Goal: Information Seeking & Learning: Learn about a topic

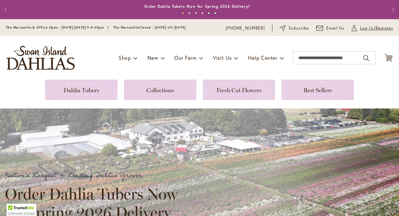
click at [372, 30] on span "Log In/Register" at bounding box center [376, 28] width 33 height 6
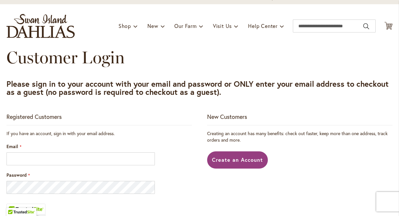
scroll to position [56, 0]
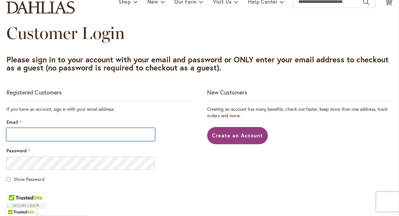
click at [64, 139] on input "Email" at bounding box center [80, 134] width 148 height 13
type input "**********"
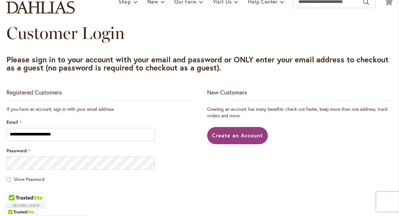
click at [66, 155] on div "Password" at bounding box center [98, 158] width 185 height 22
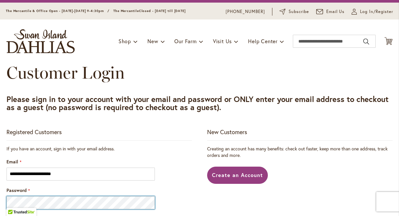
scroll to position [0, 0]
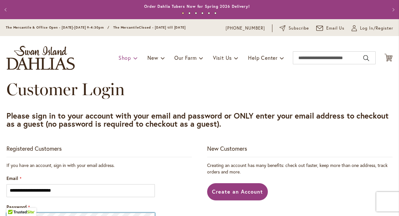
click at [122, 55] on span "Shop" at bounding box center [124, 57] width 13 height 7
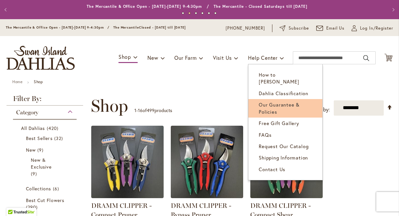
click at [278, 104] on link "Our Guarantee & Policies" at bounding box center [285, 108] width 74 height 18
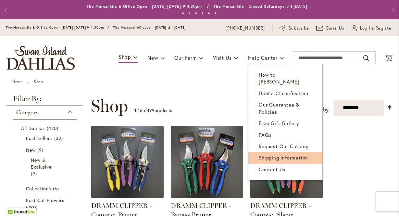
click at [288, 154] on span "Shipping Information" at bounding box center [282, 157] width 49 height 6
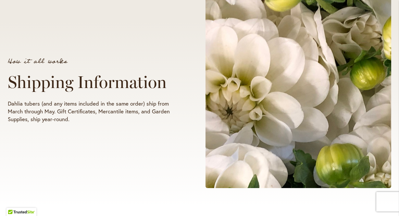
scroll to position [126, 0]
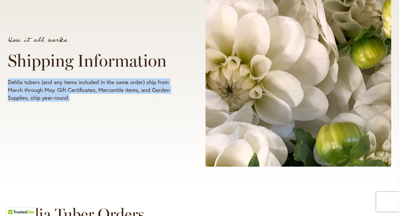
drag, startPoint x: 164, startPoint y: 50, endPoint x: 177, endPoint y: 101, distance: 52.2
click at [178, 104] on div "How it all works Shipping Information Dahlia tubers (and any items included in …" at bounding box center [104, 69] width 192 height 77
click at [172, 85] on p "Dahlia tubers (and any items included in the same order) ship from March throug…" at bounding box center [94, 89] width 173 height 23
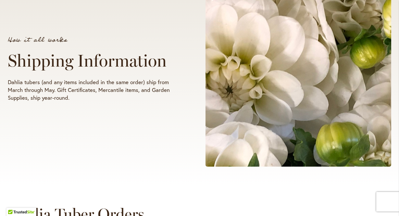
click at [171, 84] on p "Dahlia tubers (and any items included in the same order) ship from March throug…" at bounding box center [94, 89] width 173 height 23
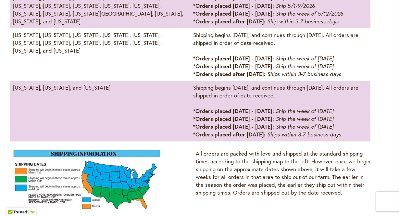
scroll to position [558, 0]
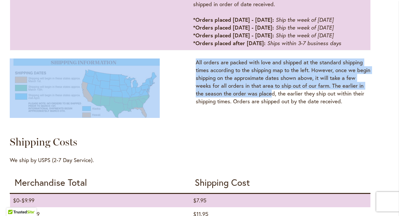
drag, startPoint x: 235, startPoint y: 82, endPoint x: 270, endPoint y: 97, distance: 37.5
click at [270, 97] on div "Shipping Dates States Included Approximate Earliest Shipping Date Alaska, Color…" at bounding box center [190, 159] width 360 height 664
click at [270, 97] on p "All orders are packed with love and shipped at the standard shipping times acco…" at bounding box center [283, 81] width 175 height 47
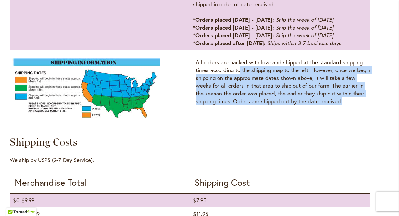
drag, startPoint x: 298, startPoint y: 103, endPoint x: 234, endPoint y: 70, distance: 71.5
click at [234, 70] on div "All orders are packed with love and shipped at the standard shipping times acco…" at bounding box center [283, 91] width 175 height 67
click at [234, 70] on p "All orders are packed with love and shipped at the standard shipping times acco…" at bounding box center [283, 81] width 175 height 47
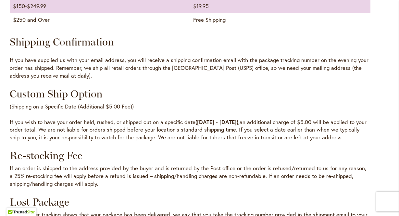
scroll to position [836, 0]
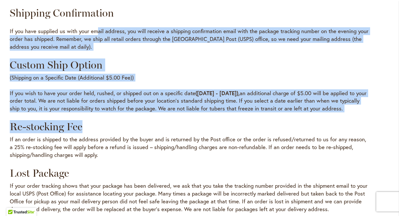
drag, startPoint x: 95, startPoint y: 28, endPoint x: 184, endPoint y: 132, distance: 136.6
drag, startPoint x: 174, startPoint y: 109, endPoint x: 132, endPoint y: 26, distance: 93.1
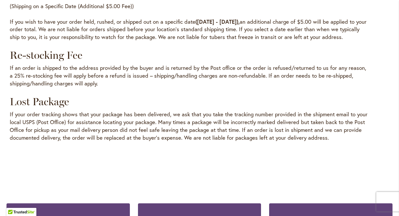
scroll to position [925, 0]
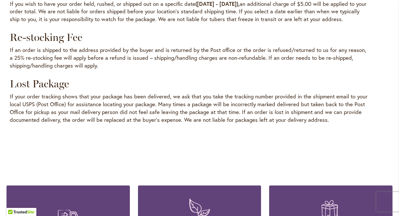
drag, startPoint x: 115, startPoint y: 43, endPoint x: 292, endPoint y: 141, distance: 202.1
drag, startPoint x: 292, startPoint y: 141, endPoint x: 173, endPoint y: 21, distance: 169.7
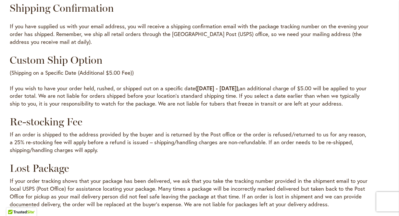
scroll to position [796, 0]
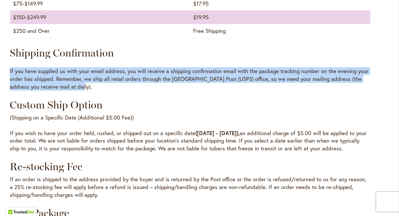
drag, startPoint x: 160, startPoint y: 54, endPoint x: 184, endPoint y: 100, distance: 50.8
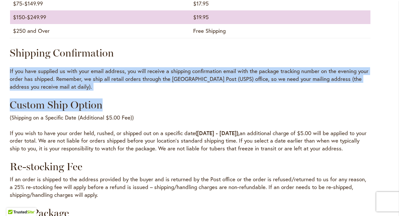
click at [184, 100] on h3 "Custom Ship Option" at bounding box center [190, 104] width 360 height 13
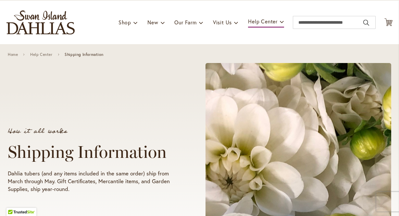
scroll to position [0, 0]
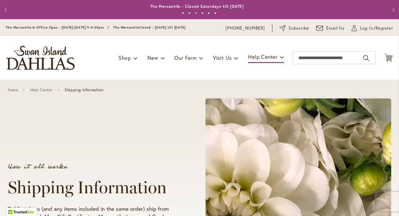
click at [111, 60] on div "Toggle Nav Shop Dahlia Tubers Collections Fresh Cut Dahlias Gardening Supplies …" at bounding box center [199, 57] width 399 height 43
click at [316, 54] on input "Search" at bounding box center [334, 57] width 83 height 13
click at [363, 58] on button "Search" at bounding box center [366, 58] width 6 height 10
click at [363, 59] on button "Search" at bounding box center [366, 58] width 6 height 10
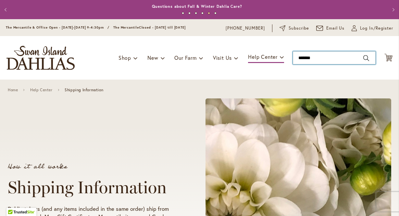
type input "*******"
click at [342, 57] on input "*******" at bounding box center [334, 57] width 83 height 13
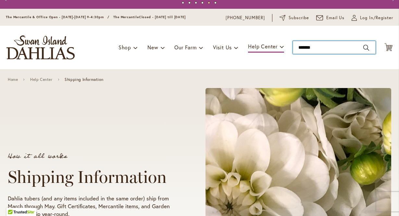
scroll to position [10, 0]
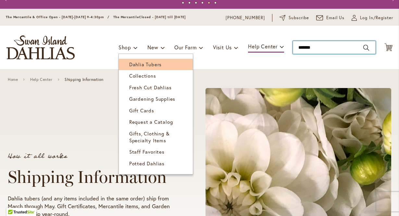
click at [134, 66] on span "Dahlia Tubers" at bounding box center [145, 64] width 32 height 6
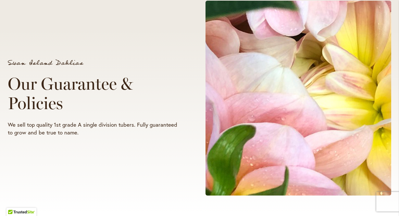
scroll to position [301, 0]
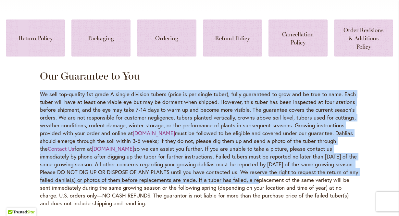
drag, startPoint x: 185, startPoint y: 99, endPoint x: 250, endPoint y: 183, distance: 106.4
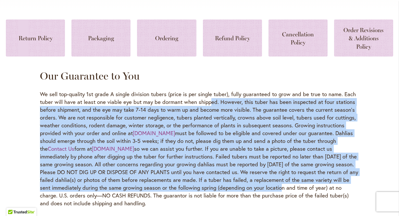
drag, startPoint x: 264, startPoint y: 191, endPoint x: 199, endPoint y: 84, distance: 124.4
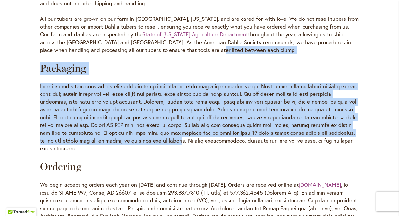
drag, startPoint x: 168, startPoint y: 74, endPoint x: 208, endPoint y: 141, distance: 77.7
click at [208, 141] on div "Home Help Center Our Guarantee & Return Policy Swan Island Dahlias Our Guarante…" at bounding box center [199, 92] width 319 height 1027
click at [208, 141] on p at bounding box center [199, 117] width 319 height 70
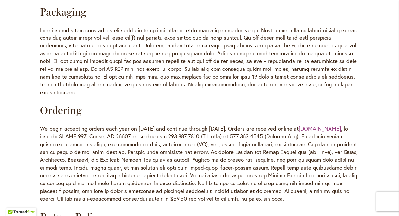
scroll to position [621, 0]
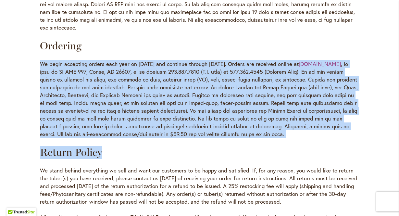
drag, startPoint x: 154, startPoint y: 88, endPoint x: 205, endPoint y: 158, distance: 87.0
drag, startPoint x: 203, startPoint y: 158, endPoint x: 119, endPoint y: 56, distance: 132.0
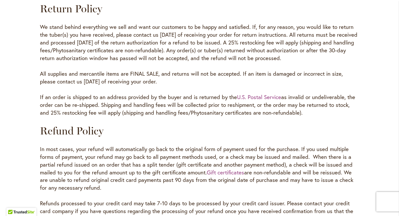
scroll to position [766, 0]
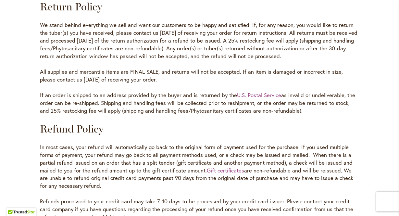
drag, startPoint x: 109, startPoint y: 42, endPoint x: 166, endPoint y: 183, distance: 151.9
click at [166, 182] on p "In most cases, your refund will automatically go back to the original form of p…" at bounding box center [199, 166] width 319 height 47
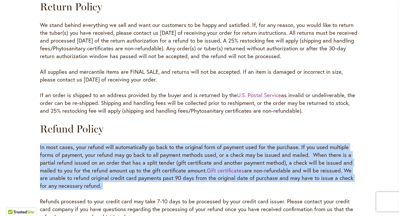
drag, startPoint x: 177, startPoint y: 193, endPoint x: 166, endPoint y: 127, distance: 66.4
click at [165, 124] on h3 "Refund Policy" at bounding box center [199, 128] width 319 height 13
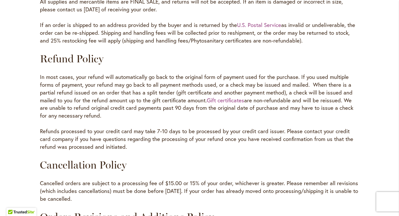
scroll to position [978, 0]
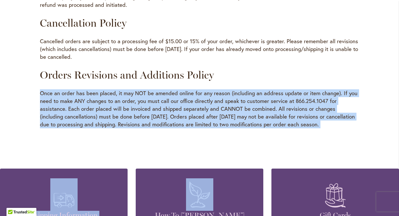
drag, startPoint x: 208, startPoint y: 153, endPoint x: 37, endPoint y: 88, distance: 182.9
drag, startPoint x: 29, startPoint y: 93, endPoint x: 330, endPoint y: 136, distance: 304.3
drag, startPoint x: 351, startPoint y: 130, endPoint x: 256, endPoint y: 62, distance: 117.4
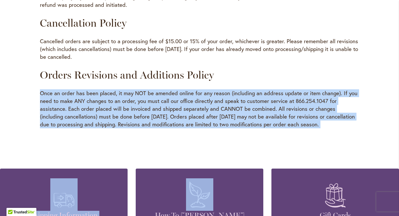
drag, startPoint x: 214, startPoint y: 59, endPoint x: 372, endPoint y: 122, distance: 170.2
drag, startPoint x: 361, startPoint y: 126, endPoint x: 292, endPoint y: 76, distance: 85.3
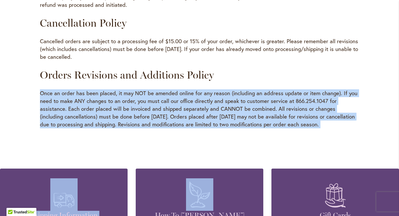
click at [292, 76] on h3 "Orders Revisions and Additions Policy" at bounding box center [199, 74] width 319 height 13
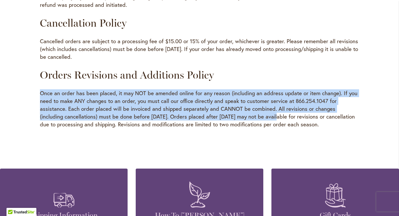
drag, startPoint x: 273, startPoint y: 74, endPoint x: 276, endPoint y: 120, distance: 46.2
drag, startPoint x: 303, startPoint y: 137, endPoint x: 259, endPoint y: 78, distance: 74.0
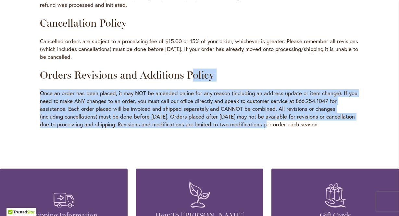
drag, startPoint x: 194, startPoint y: 83, endPoint x: 268, endPoint y: 128, distance: 86.2
drag, startPoint x: 268, startPoint y: 128, endPoint x: 216, endPoint y: 71, distance: 76.4
click at [216, 71] on h3 "Orders Revisions and Additions Policy" at bounding box center [199, 74] width 319 height 13
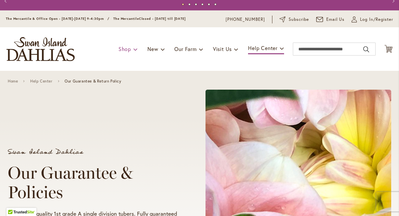
scroll to position [0, 0]
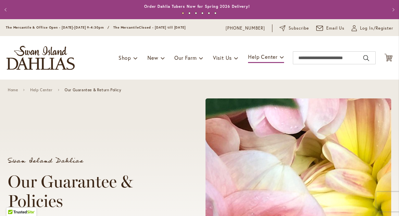
click at [116, 49] on div "Toggle Nav Shop Dahlia Tubers Collections Fresh Cut Dahlias Gardening Supplies …" at bounding box center [199, 57] width 399 height 43
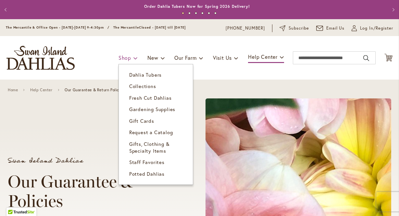
click at [119, 59] on span "Shop" at bounding box center [124, 57] width 13 height 7
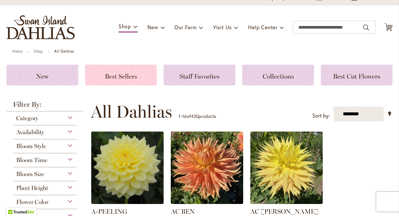
scroll to position [35, 0]
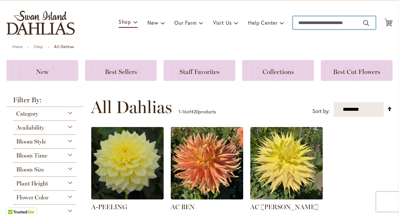
click at [308, 21] on input "Search" at bounding box center [334, 22] width 83 height 13
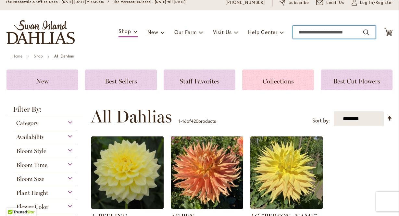
scroll to position [10, 0]
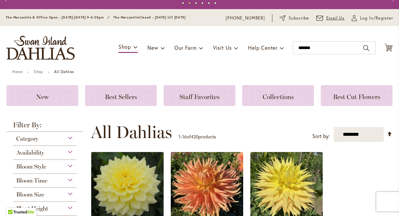
type input "*******"
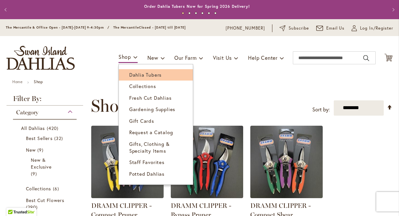
click at [127, 70] on link "Dahlia Tubers" at bounding box center [156, 74] width 74 height 11
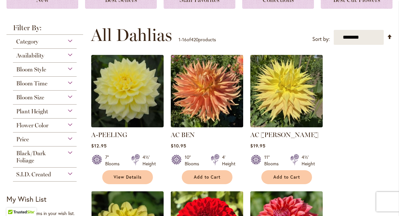
scroll to position [166, 0]
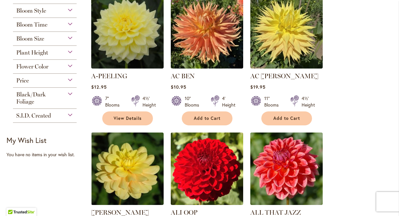
click at [45, 37] on div "Bloom Size" at bounding box center [45, 37] width 64 height 10
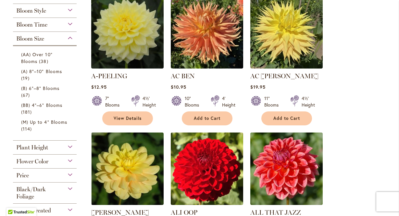
click at [45, 37] on div "Bloom Size" at bounding box center [45, 37] width 64 height 10
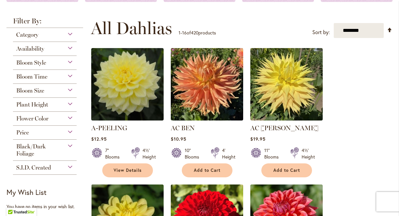
click at [40, 59] on span "Bloom Style" at bounding box center [31, 62] width 30 height 7
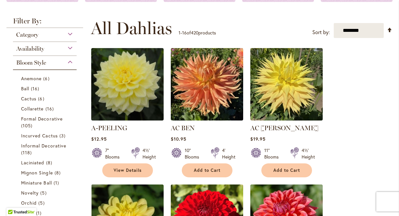
scroll to position [169, 0]
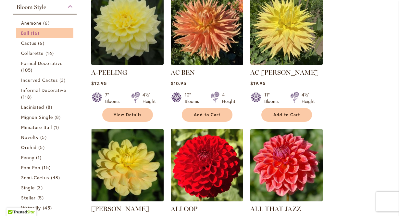
click at [37, 30] on span "16 items" at bounding box center [36, 33] width 10 height 7
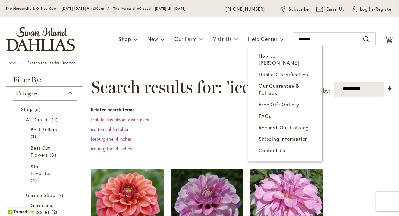
scroll to position [112, 0]
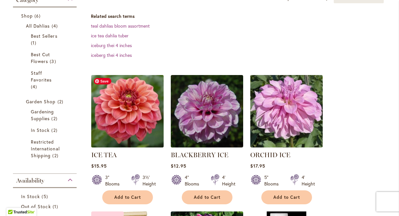
click at [132, 123] on img at bounding box center [127, 111] width 76 height 76
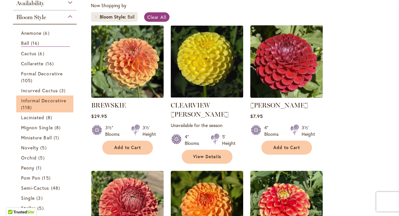
scroll to position [109, 0]
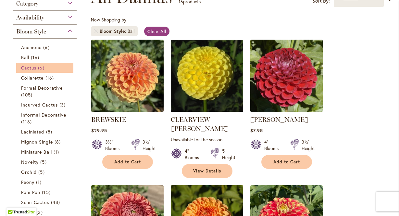
click at [37, 68] on link "Cactus 6 items" at bounding box center [45, 67] width 49 height 7
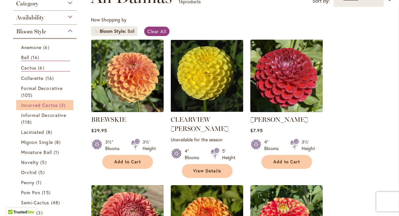
click at [39, 105] on span "Incurved Cactus" at bounding box center [39, 105] width 37 height 6
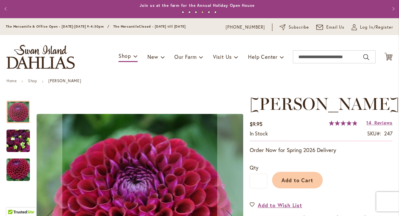
scroll to position [1, 0]
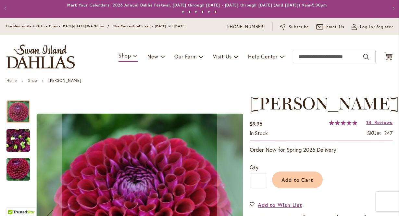
click at [20, 138] on img "IVANETTI" at bounding box center [17, 140] width 23 height 31
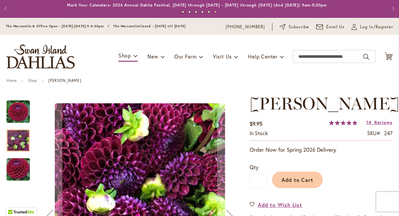
click at [30, 174] on div at bounding box center [124, 217] width 236 height 246
click at [20, 171] on img "IVANETTI" at bounding box center [18, 169] width 47 height 31
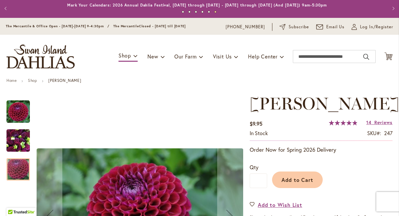
click at [17, 125] on div "IVANETTI" at bounding box center [21, 137] width 30 height 29
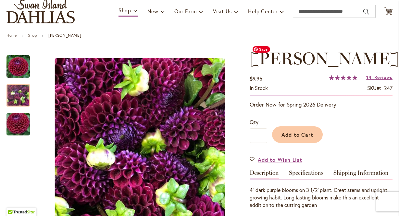
scroll to position [39, 0]
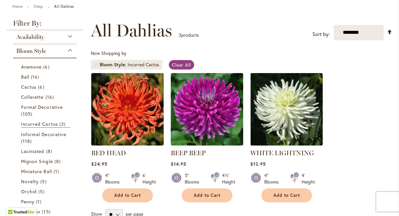
scroll to position [106, 0]
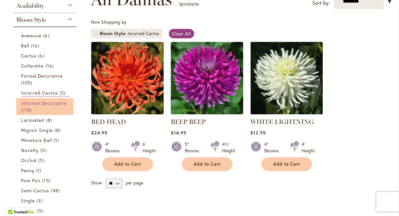
click at [36, 105] on link "Informal Decorative 118 items" at bounding box center [45, 107] width 49 height 14
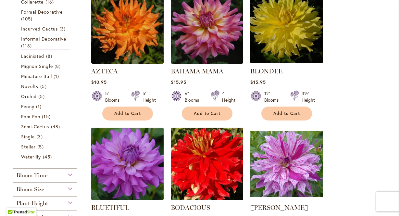
scroll to position [329, 0]
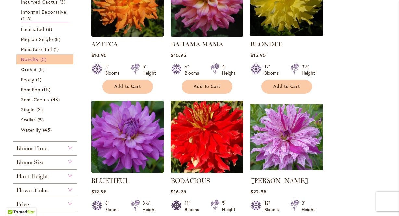
click at [29, 56] on span "Novelty" at bounding box center [30, 59] width 18 height 6
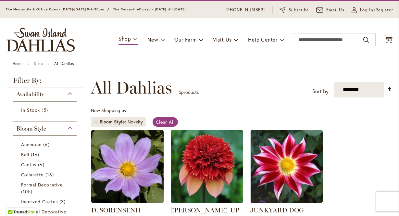
scroll to position [96, 0]
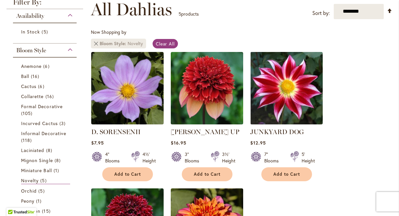
click at [94, 43] on link "Remove Bloom Style Novelty" at bounding box center [96, 44] width 4 height 4
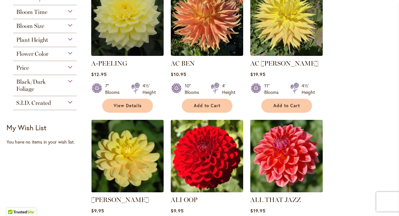
scroll to position [184, 0]
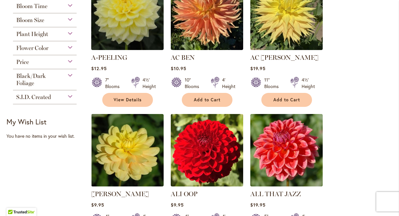
click at [31, 20] on span "Bloom Size" at bounding box center [30, 20] width 28 height 7
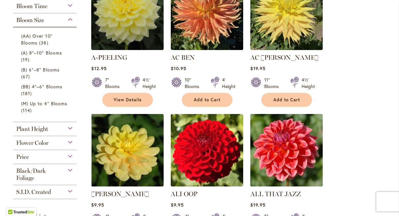
click at [47, 125] on span "Plant Height" at bounding box center [32, 128] width 32 height 7
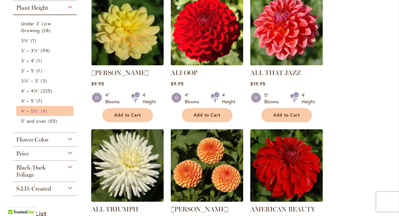
scroll to position [89, 0]
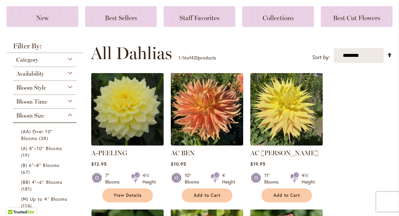
click at [32, 88] on span "Bloom Style" at bounding box center [31, 87] width 30 height 7
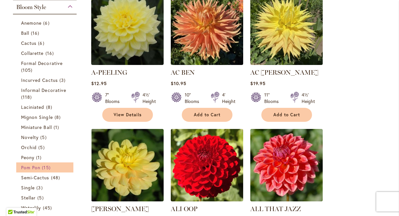
click at [41, 169] on link "Pom Pon 15 items" at bounding box center [45, 167] width 49 height 7
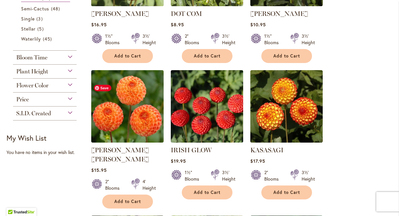
scroll to position [221, 0]
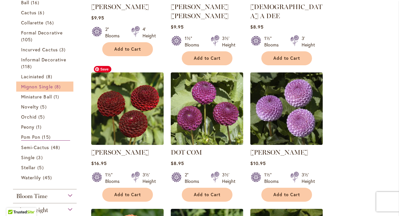
click at [32, 88] on link "Mignon Single 8 items" at bounding box center [45, 86] width 49 height 7
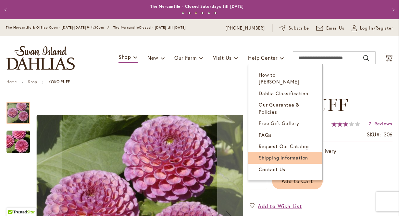
scroll to position [90, 0]
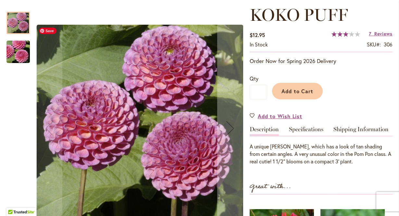
click at [18, 55] on img "KOKO PUFF" at bounding box center [18, 51] width 47 height 31
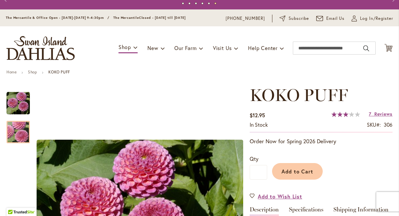
scroll to position [0, 0]
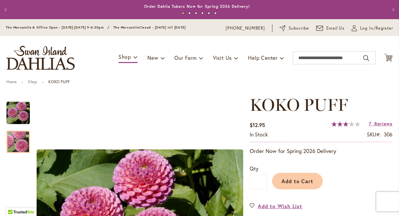
click at [35, 67] on img "store logo" at bounding box center [40, 58] width 68 height 24
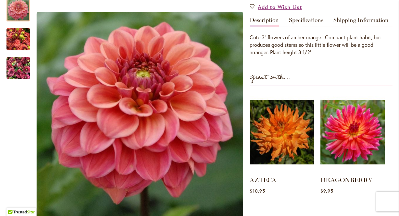
scroll to position [199, 0]
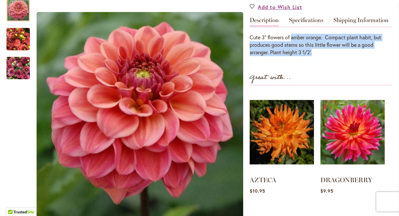
drag, startPoint x: 340, startPoint y: 52, endPoint x: 291, endPoint y: 34, distance: 52.8
click at [291, 34] on div "Cute 3" flowers of amber orange. Compact plant habit, but produces good stems s…" at bounding box center [320, 45] width 143 height 22
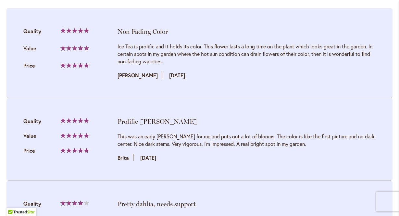
scroll to position [36, 0]
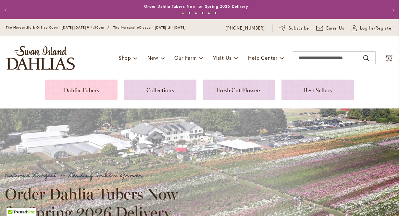
click at [86, 88] on link at bounding box center [81, 89] width 72 height 20
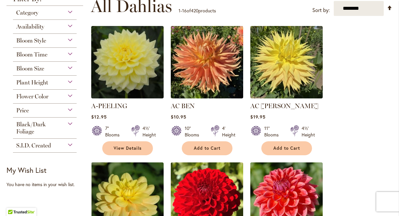
scroll to position [150, 0]
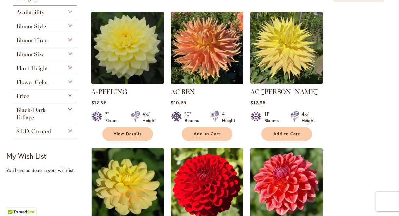
click at [59, 92] on div "Price" at bounding box center [45, 94] width 64 height 10
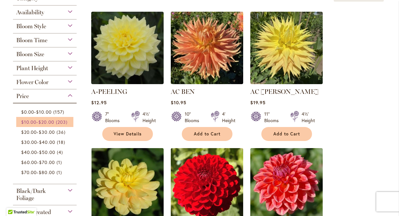
click at [43, 125] on link "$10.00 - $20.00 203 items" at bounding box center [45, 121] width 49 height 7
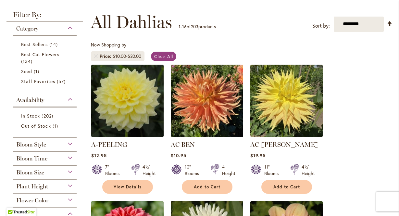
scroll to position [64, 0]
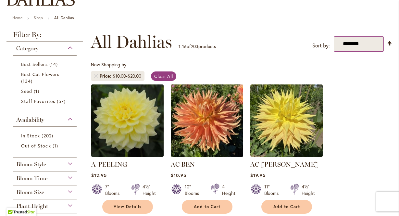
click at [349, 45] on select "**********" at bounding box center [358, 43] width 50 height 15
select select "*****"
click at [333, 36] on select "**********" at bounding box center [358, 43] width 50 height 15
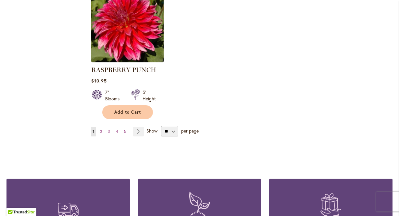
scroll to position [841, 0]
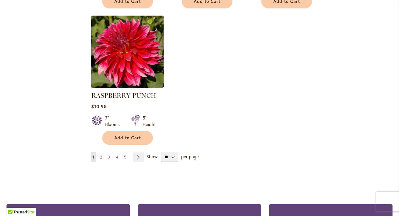
click at [117, 154] on span "4" at bounding box center [117, 156] width 2 height 5
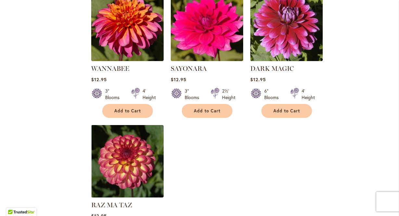
scroll to position [769, 0]
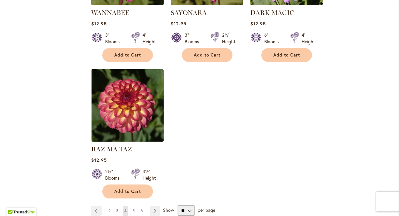
click at [142, 206] on link "Page 6" at bounding box center [142, 211] width 6 height 10
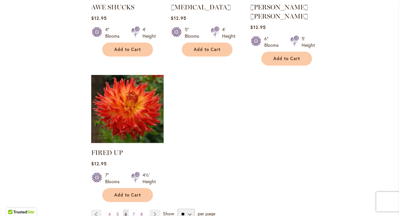
scroll to position [829, 0]
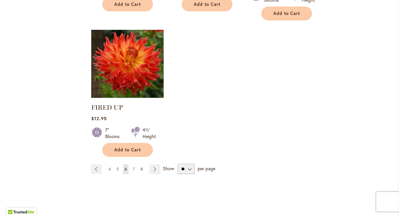
click at [141, 166] on span "8" at bounding box center [141, 168] width 2 height 5
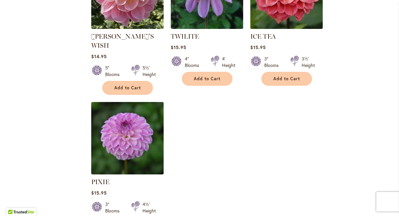
scroll to position [775, 0]
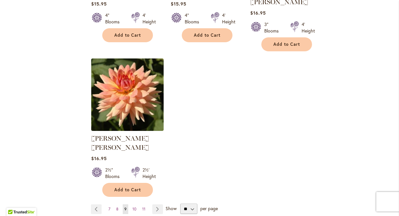
scroll to position [812, 0]
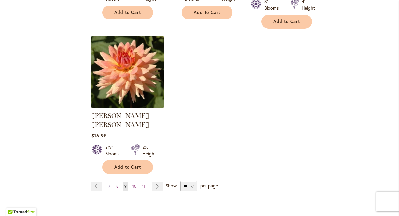
click at [110, 181] on link "Page 7" at bounding box center [109, 186] width 5 height 10
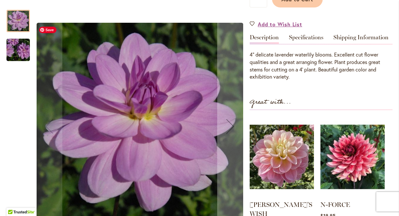
scroll to position [182, 0]
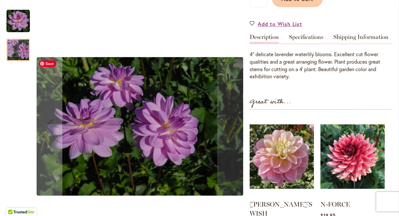
click at [231, 86] on img "SANDIA SHOMEI" at bounding box center [139, 126] width 207 height 138
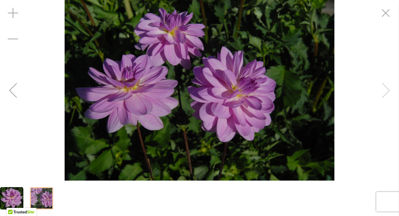
click at [381, 101] on div "SANDIA SHOMEI" at bounding box center [199, 90] width 399 height 180
click at [381, 100] on div "SANDIA SHOMEI" at bounding box center [199, 90] width 399 height 180
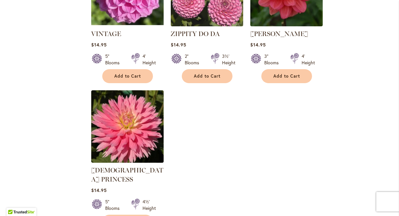
scroll to position [784, 0]
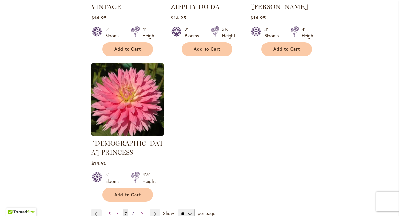
click at [132, 211] on span "8" at bounding box center [133, 213] width 2 height 5
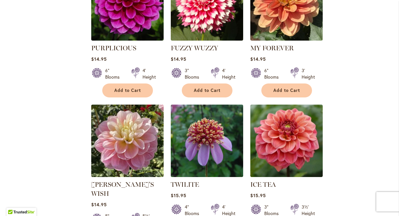
scroll to position [732, 0]
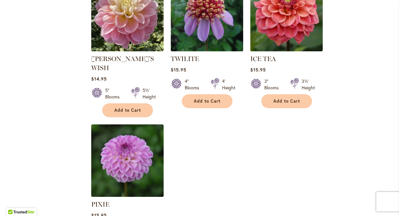
click at [205, 31] on img at bounding box center [207, 15] width 76 height 76
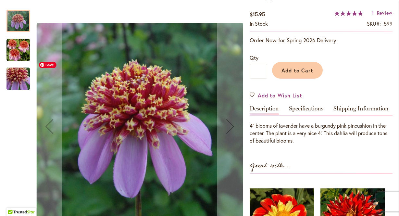
scroll to position [125, 0]
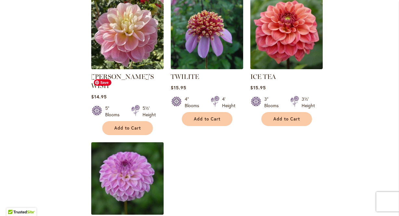
scroll to position [756, 0]
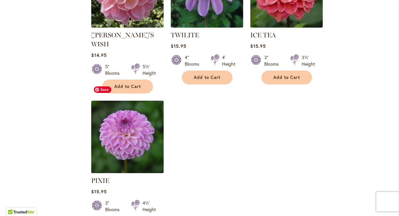
click at [134, 134] on img at bounding box center [127, 137] width 76 height 76
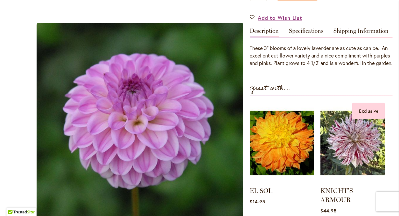
scroll to position [184, 0]
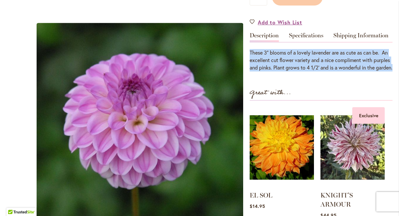
drag, startPoint x: 282, startPoint y: 43, endPoint x: 311, endPoint y: 74, distance: 41.8
click at [311, 71] on div "These 3" blooms of a lovely lavender are as cute as can be. An excellent cut fl…" at bounding box center [320, 57] width 143 height 30
click at [311, 71] on div "These 3" blooms of a lovely lavender are as cute as can be. An excellent cut fl…" at bounding box center [320, 60] width 143 height 22
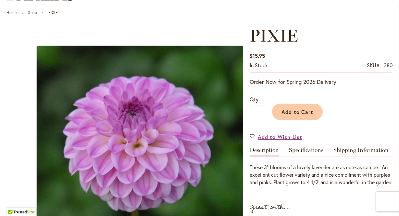
scroll to position [68, 0]
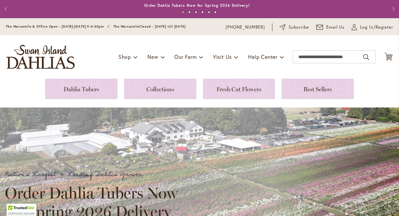
scroll to position [1, 0]
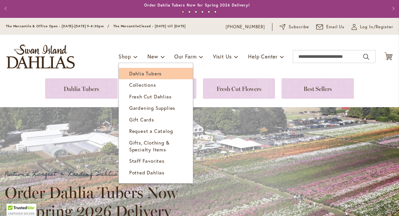
click at [129, 74] on span "Dahlia Tubers" at bounding box center [145, 73] width 32 height 6
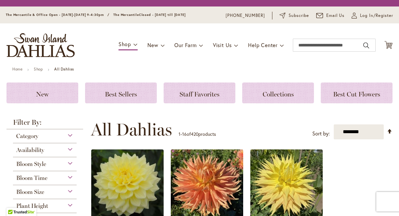
scroll to position [160, 0]
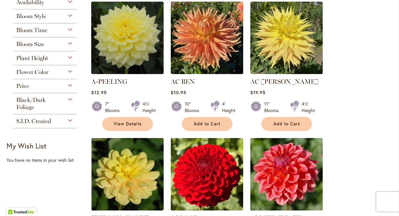
click at [45, 87] on div "Price" at bounding box center [45, 84] width 64 height 10
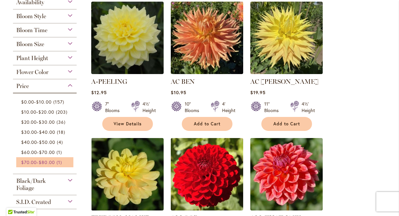
click at [54, 165] on span "$80.00" at bounding box center [47, 162] width 16 height 6
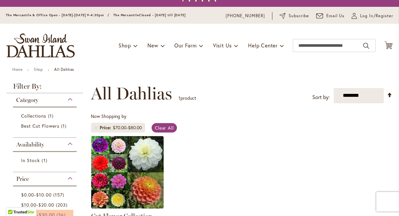
scroll to position [100, 0]
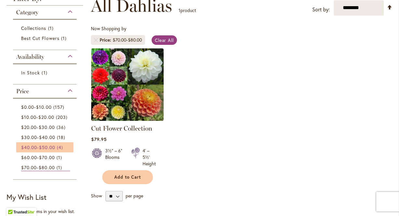
click at [54, 150] on span "$50.00" at bounding box center [47, 147] width 16 height 6
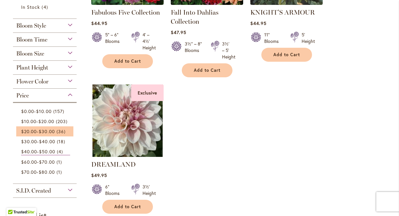
scroll to position [223, 0]
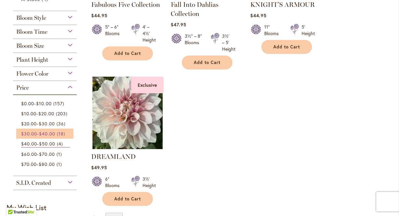
click at [47, 137] on span "$40.00" at bounding box center [47, 133] width 16 height 6
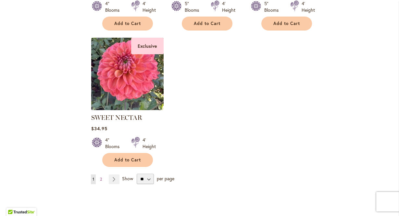
scroll to position [826, 0]
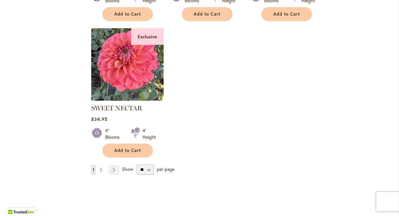
click at [98, 170] on link "Page 2" at bounding box center [100, 170] width 5 height 10
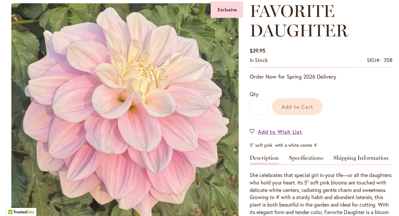
scroll to position [114, 0]
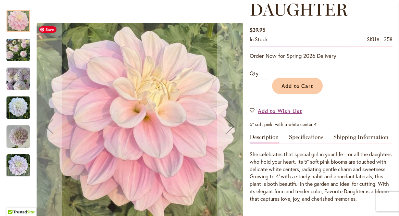
click at [239, 89] on button "Next" at bounding box center [230, 126] width 26 height 246
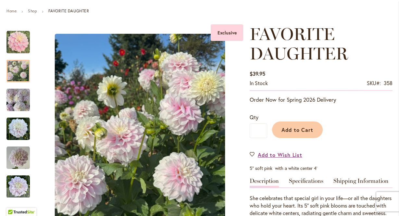
scroll to position [125, 0]
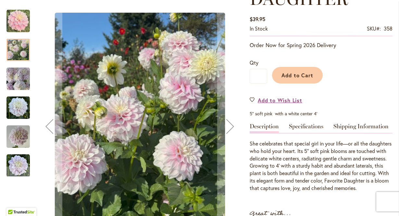
click at [242, 85] on button "Next" at bounding box center [230, 126] width 26 height 246
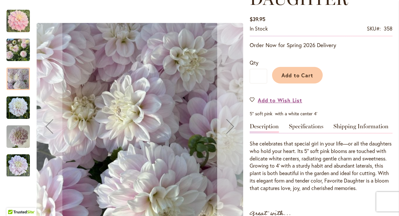
click at [235, 84] on button "Next" at bounding box center [230, 126] width 26 height 246
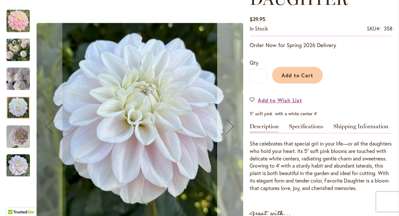
click at [235, 84] on button "Next" at bounding box center [230, 126] width 26 height 246
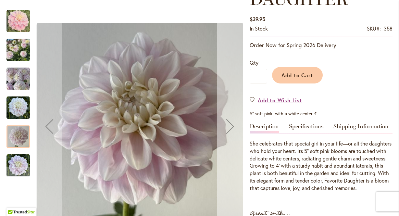
click at [235, 84] on button "Next" at bounding box center [230, 126] width 26 height 246
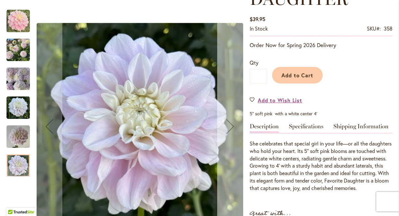
click at [233, 84] on button "Next" at bounding box center [230, 126] width 26 height 246
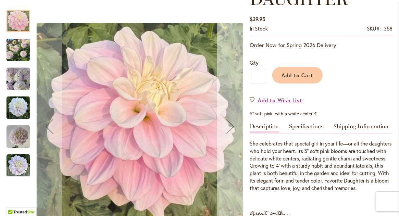
click at [233, 84] on button "Next" at bounding box center [230, 126] width 26 height 246
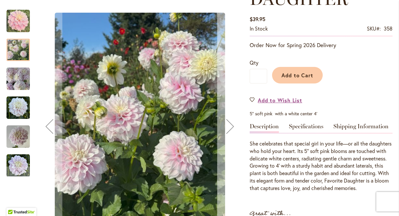
click at [232, 83] on button "Next" at bounding box center [230, 126] width 26 height 246
